Goal: Information Seeking & Learning: Check status

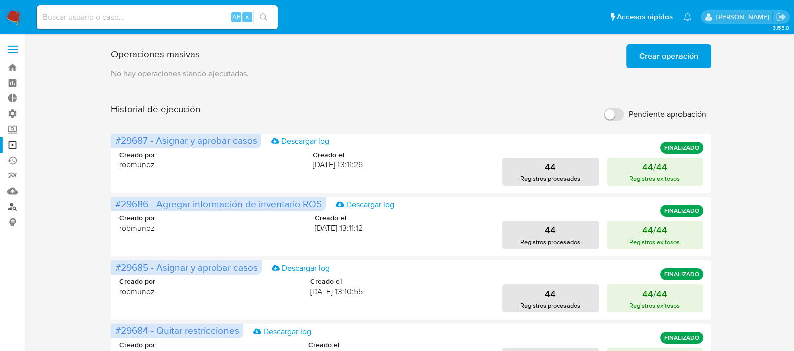
click at [13, 208] on link "Buscador de personas" at bounding box center [60, 207] width 120 height 16
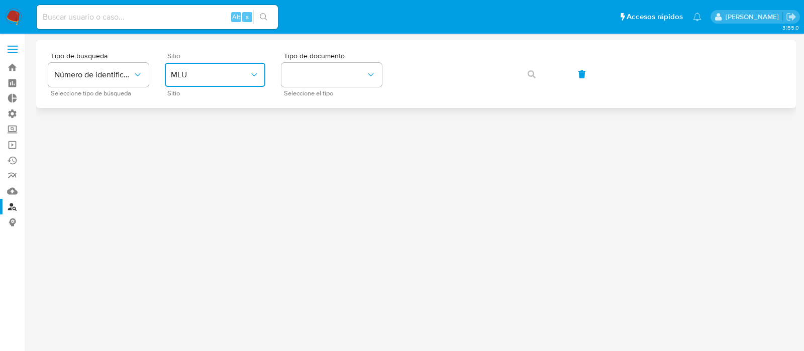
click at [233, 71] on span "MLU" at bounding box center [210, 75] width 78 height 10
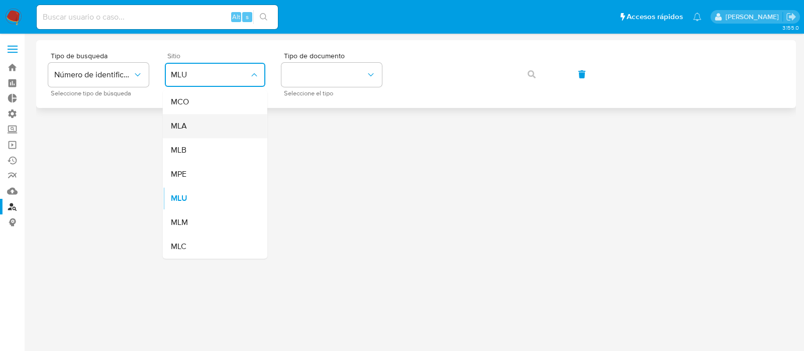
click at [213, 125] on div "MLA" at bounding box center [212, 126] width 82 height 24
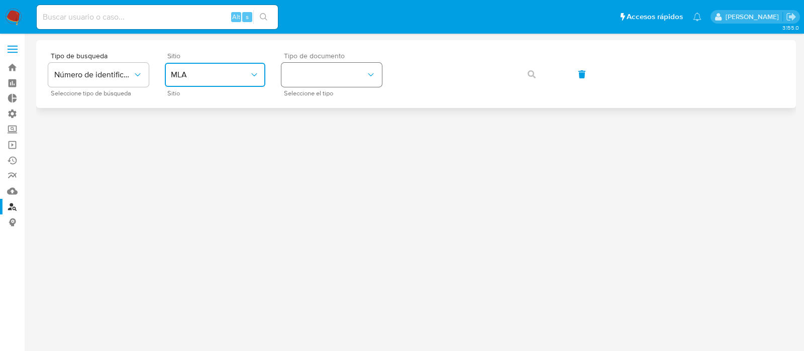
click at [316, 75] on button "identificationType" at bounding box center [331, 75] width 100 height 24
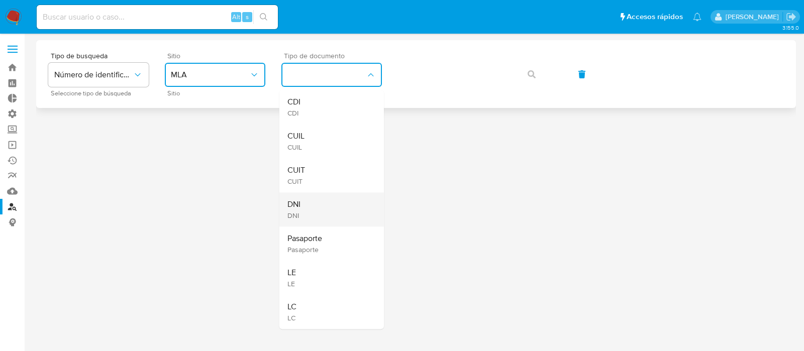
click at [334, 203] on div "DNI DNI" at bounding box center [328, 209] width 82 height 34
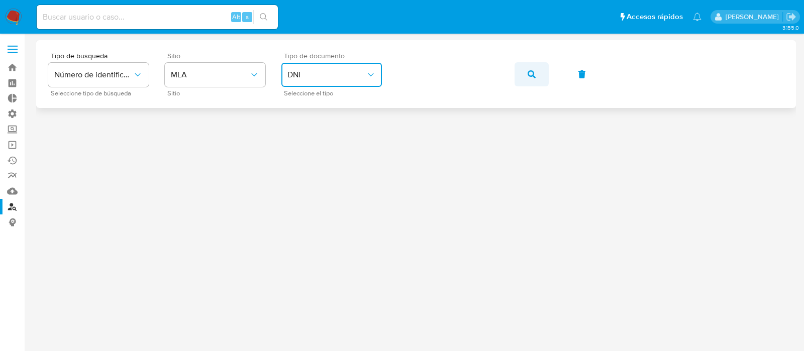
click at [535, 66] on button "button" at bounding box center [532, 74] width 34 height 24
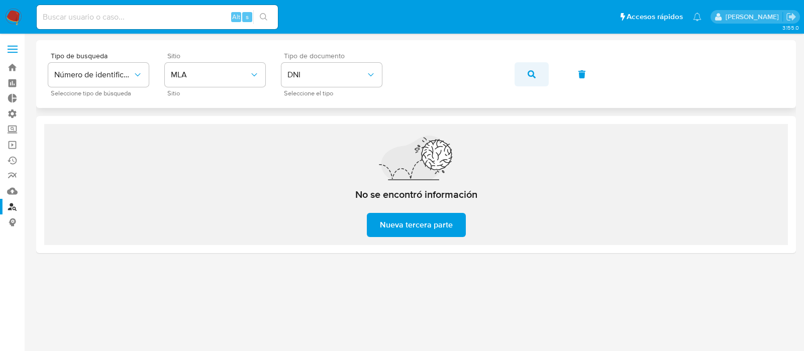
click at [531, 70] on icon "button" at bounding box center [532, 74] width 8 height 8
click at [322, 84] on button "DNI" at bounding box center [331, 75] width 100 height 24
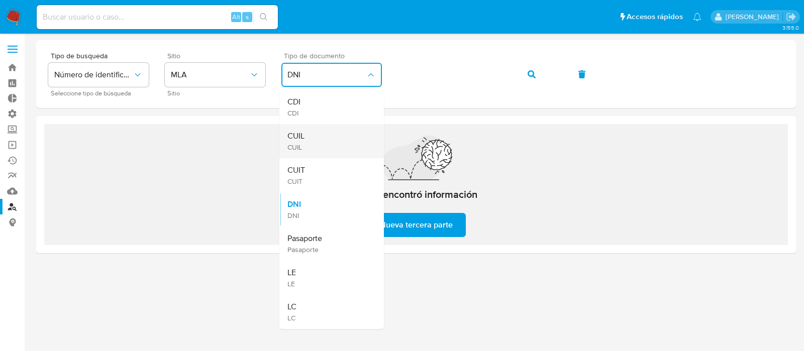
click at [322, 148] on div "CUIL CUIL" at bounding box center [328, 141] width 82 height 34
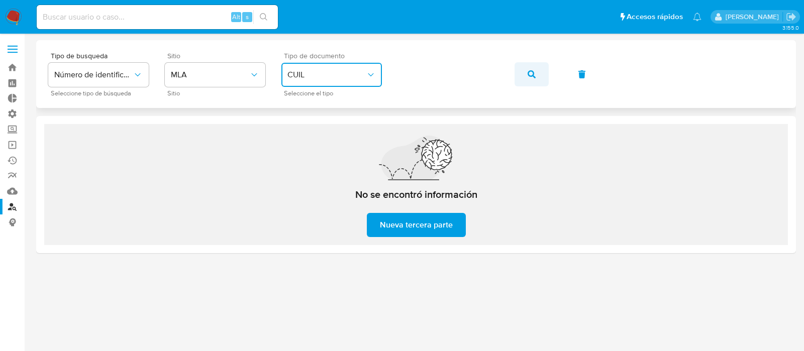
click at [531, 79] on span "button" at bounding box center [532, 74] width 8 height 22
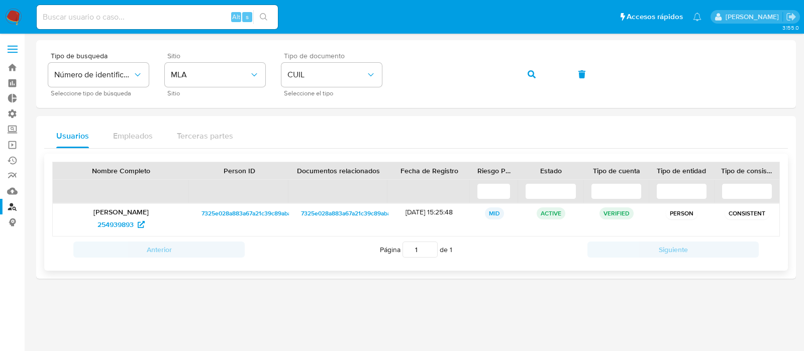
click at [108, 233] on div "Norma Gladis Masson 254939893" at bounding box center [121, 220] width 137 height 32
click at [136, 218] on span "254939893" at bounding box center [120, 225] width 47 height 16
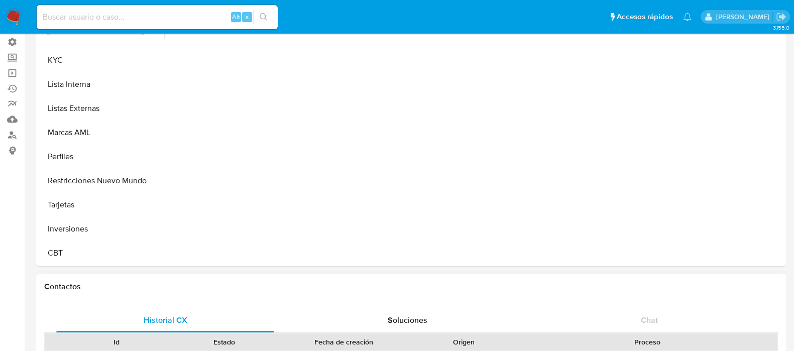
scroll to position [125, 0]
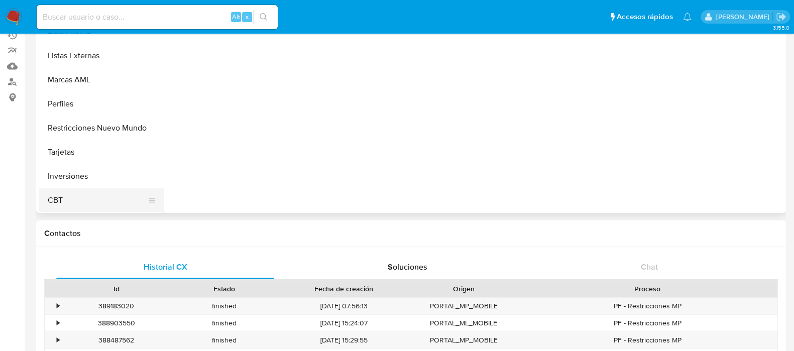
select select "10"
click at [98, 119] on button "Restricciones Nuevo Mundo" at bounding box center [98, 128] width 118 height 24
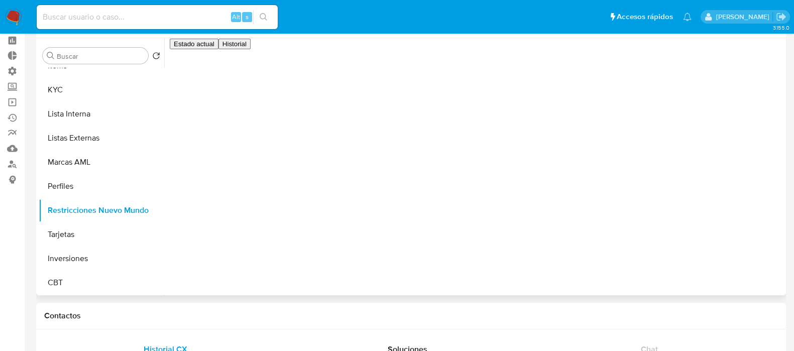
scroll to position [62, 0]
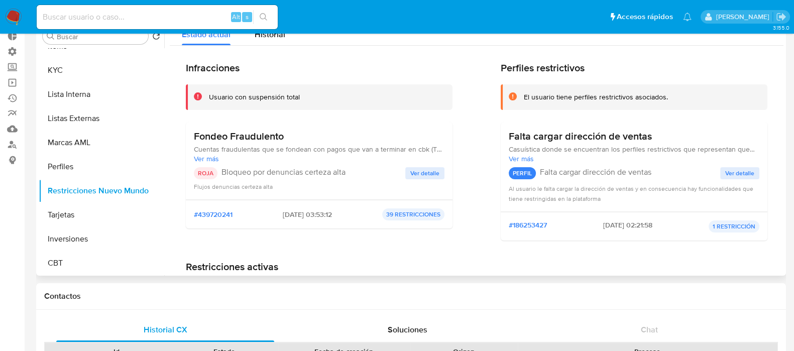
click at [428, 179] on div "ROJA Bloqueo por denuncias certeza alta Ver detalle Flujos denuncias certeza al…" at bounding box center [319, 179] width 251 height 24
click at [431, 168] on span "Ver detalle" at bounding box center [425, 173] width 29 height 10
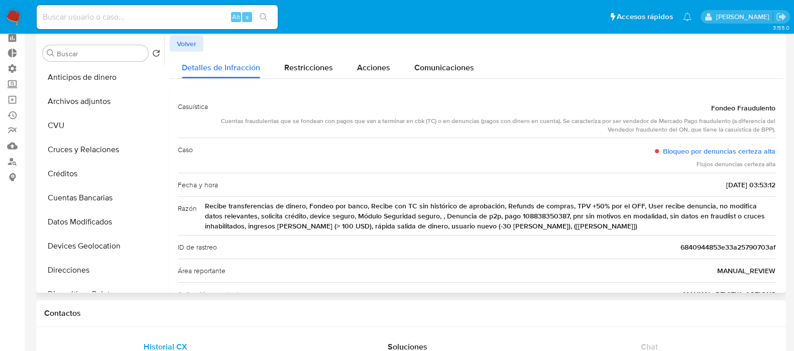
scroll to position [0, 0]
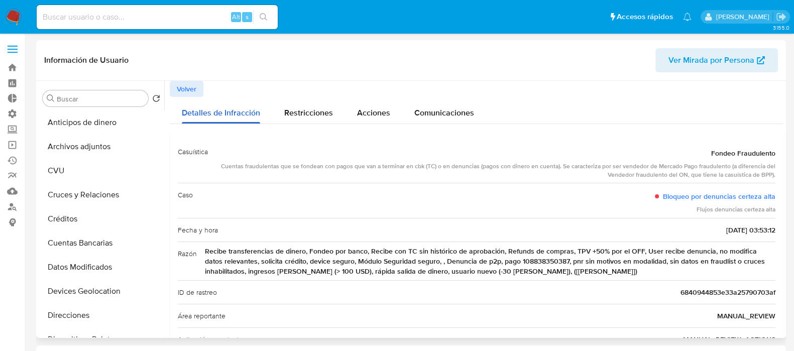
click at [252, 114] on span "Detalles de Infracción" at bounding box center [221, 113] width 78 height 12
click at [199, 81] on button "Volver" at bounding box center [187, 89] width 34 height 16
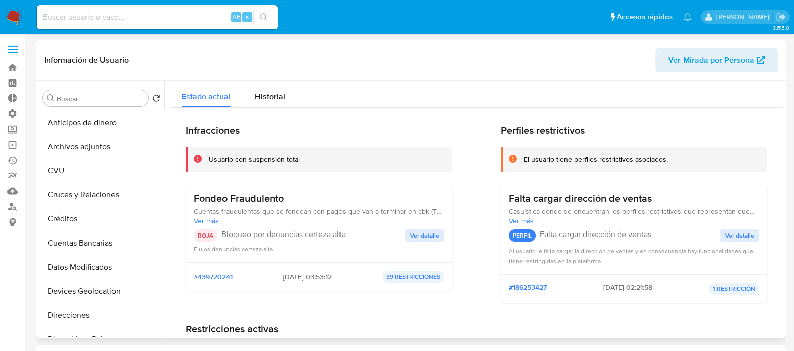
click at [424, 240] on span "Ver detalle" at bounding box center [425, 236] width 29 height 10
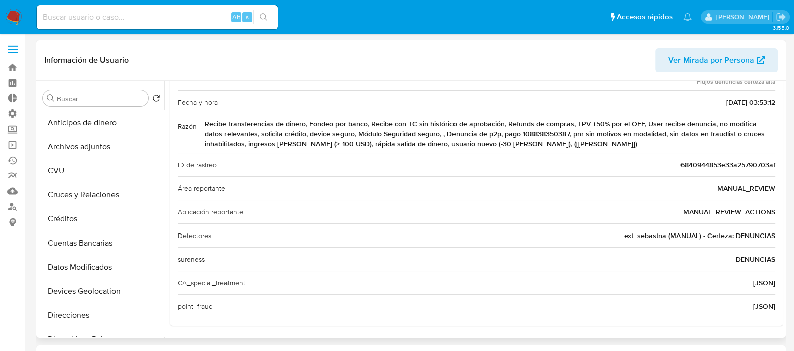
scroll to position [65, 0]
